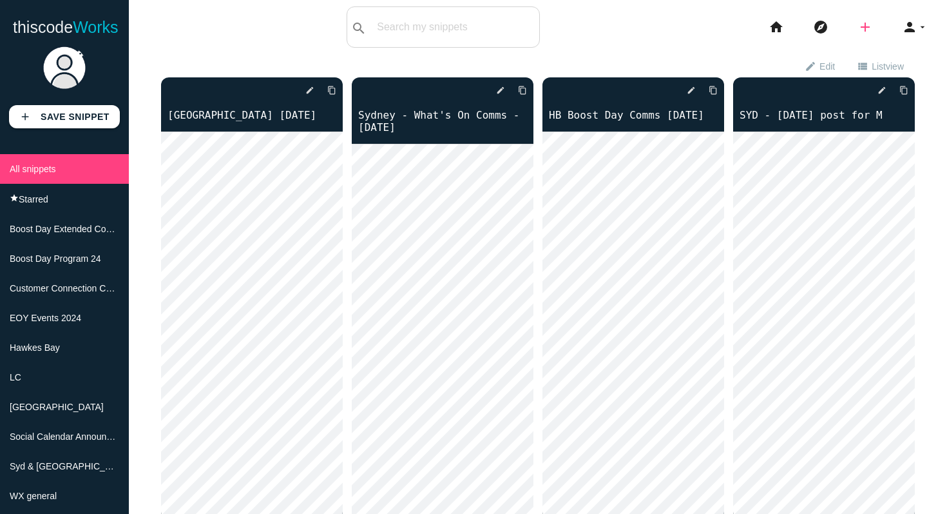
click at [865, 29] on icon "add" at bounding box center [865, 26] width 15 height 41
click at [874, 26] on link "code Snippet" at bounding box center [893, 22] width 90 height 32
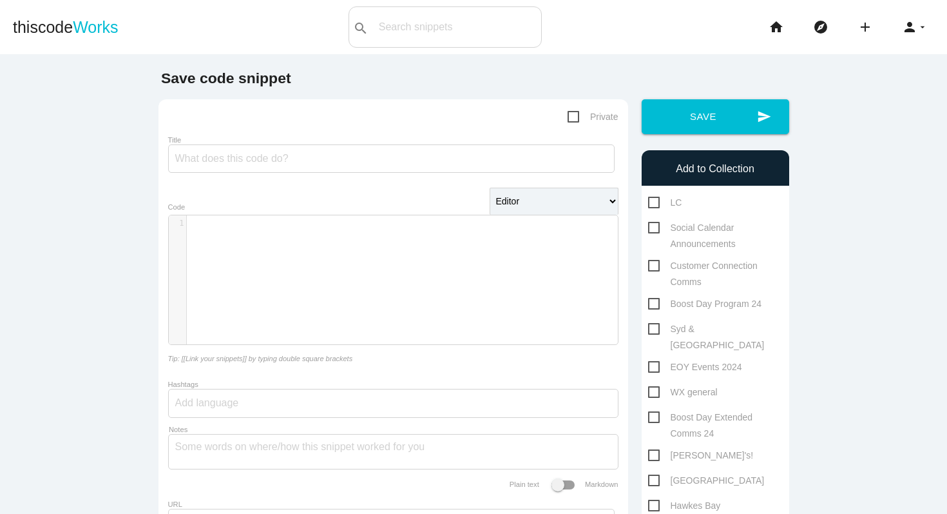
scroll to position [4, 0]
click at [287, 245] on div "​ x 1 ​" at bounding box center [403, 289] width 469 height 148
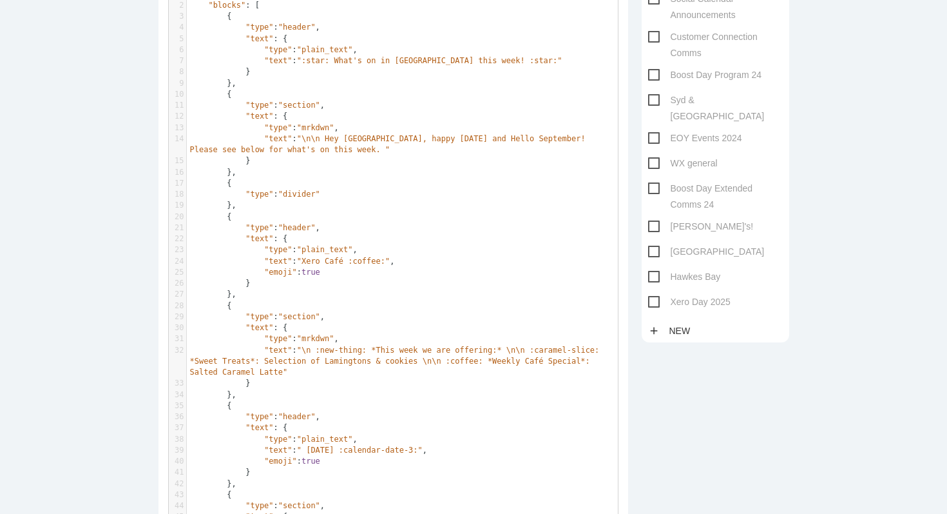
scroll to position [0, 0]
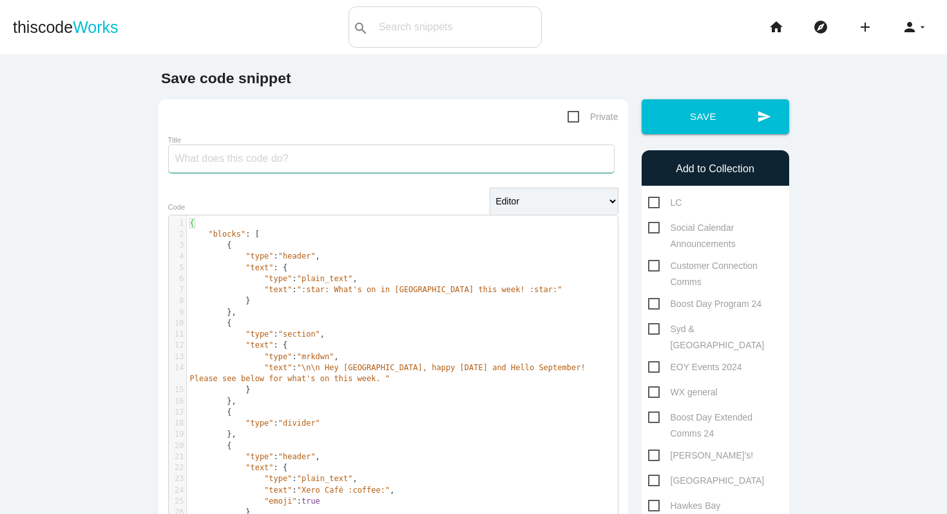
click at [284, 152] on input "Title" at bounding box center [391, 158] width 447 height 28
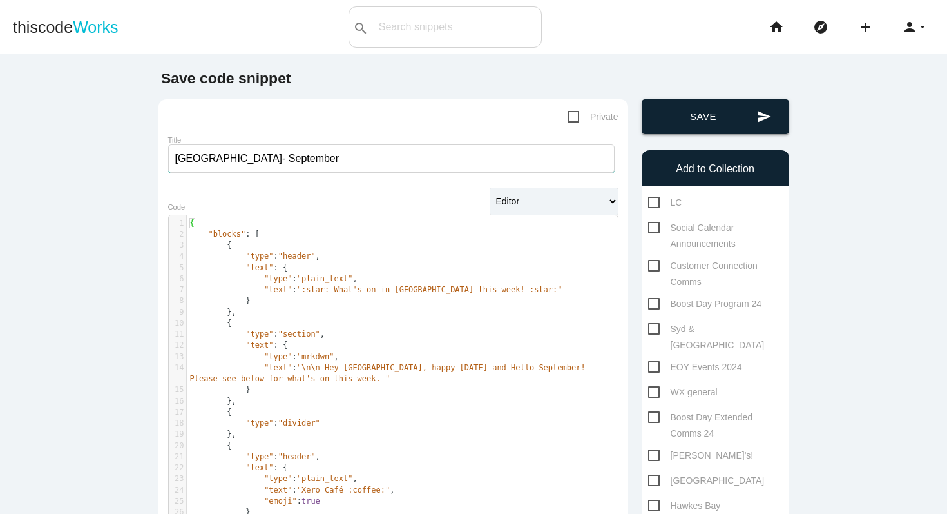
type input "Melbourne- September"
click at [686, 124] on button "send Save" at bounding box center [716, 116] width 148 height 35
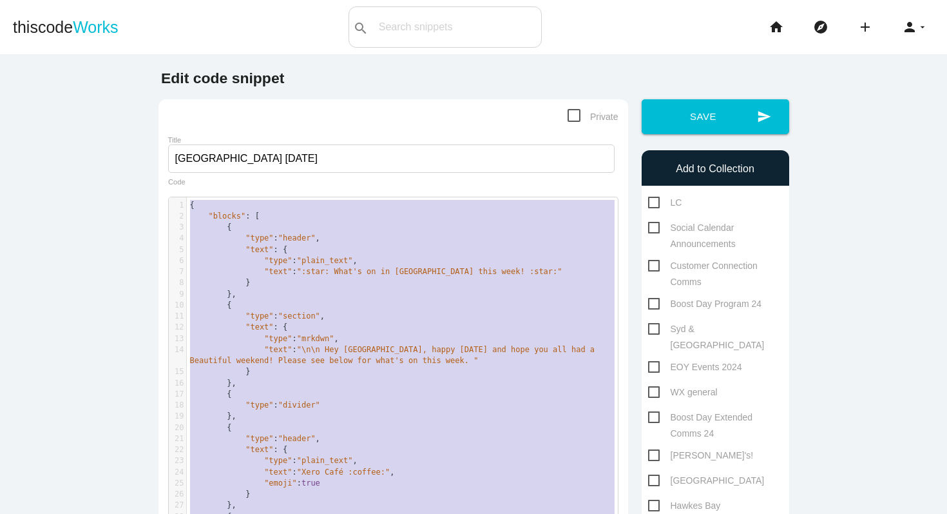
scroll to position [4, 0]
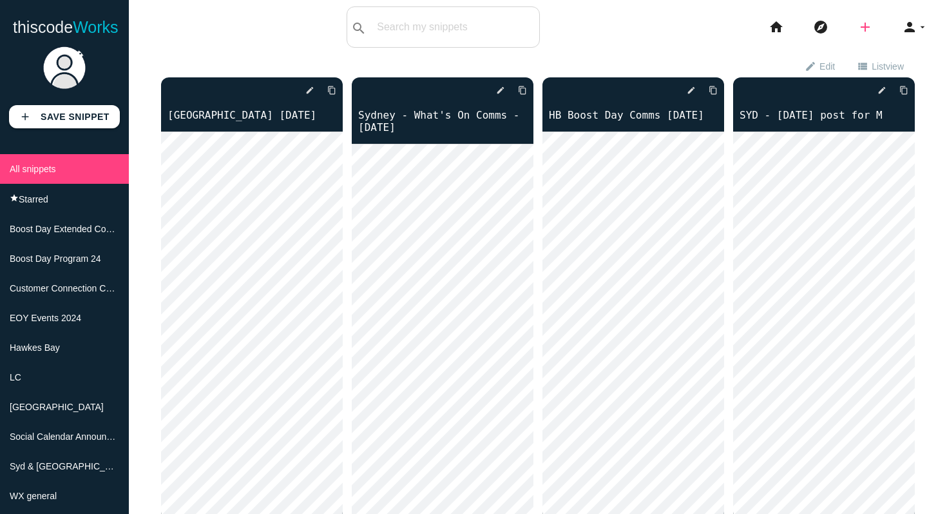
click at [867, 27] on icon "add" at bounding box center [865, 26] width 15 height 41
click at [867, 27] on icon "code" at bounding box center [865, 22] width 15 height 14
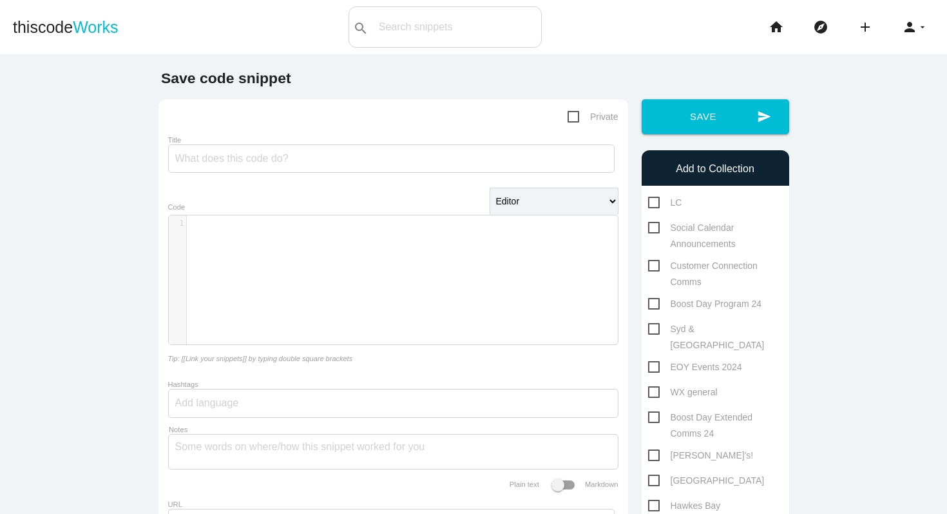
scroll to position [4, 0]
click at [327, 249] on div "​ x 1 ​" at bounding box center [403, 289] width 469 height 148
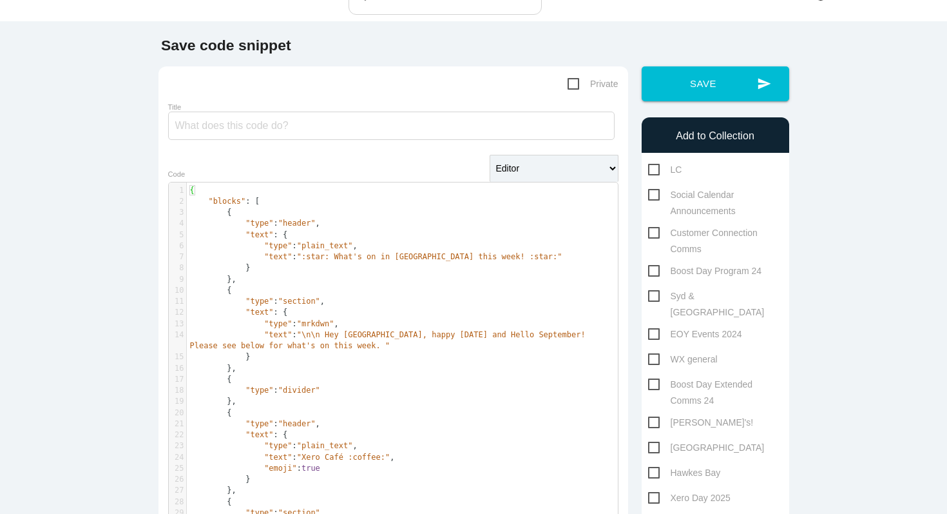
scroll to position [0, 0]
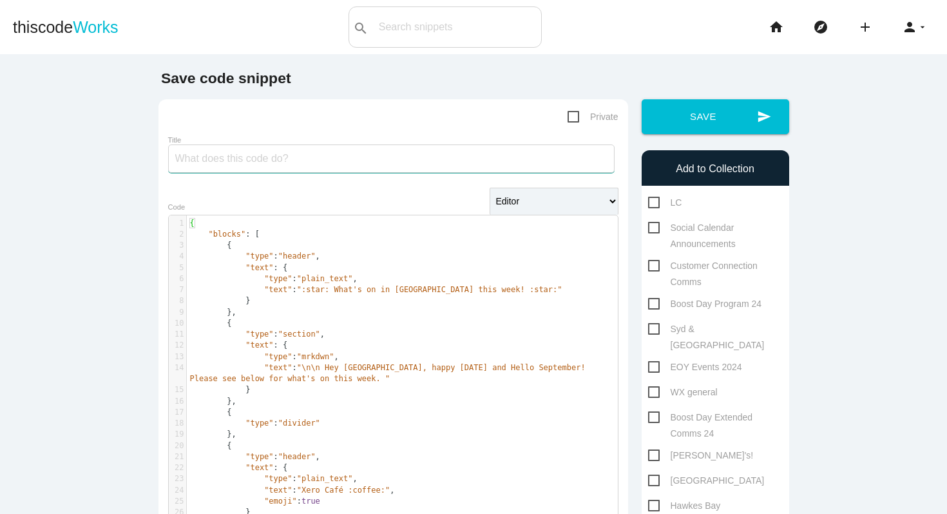
click at [296, 157] on input "Title" at bounding box center [391, 158] width 447 height 28
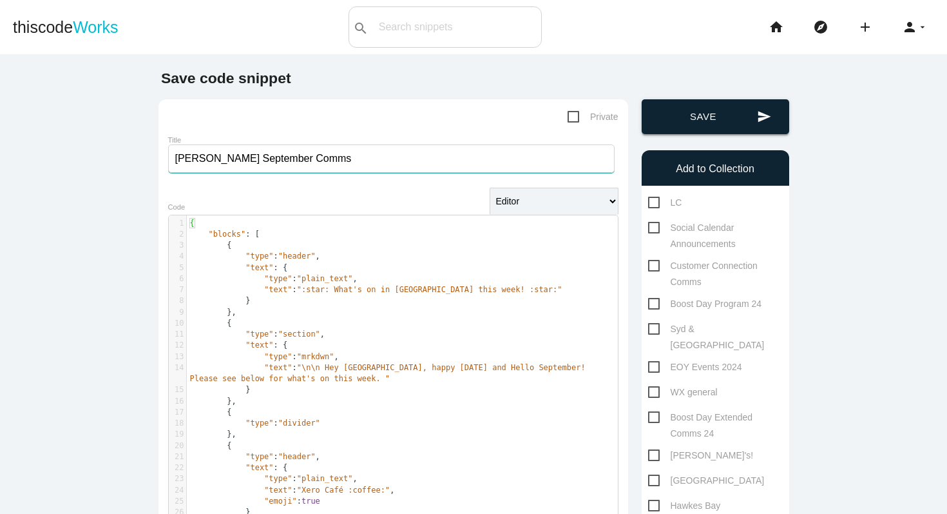
type input "[PERSON_NAME] September Comms"
click at [702, 125] on button "send Save" at bounding box center [716, 116] width 148 height 35
